Goal: Information Seeking & Learning: Check status

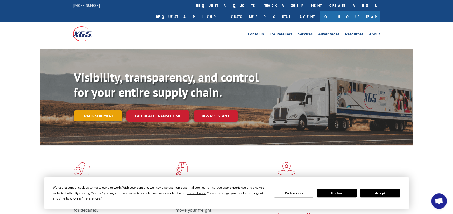
click at [102, 111] on link "Track shipment" at bounding box center [98, 116] width 49 height 11
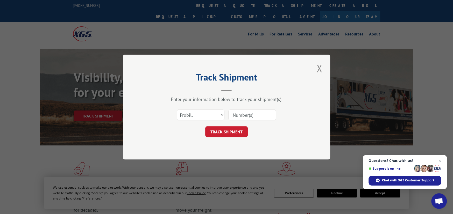
click at [233, 116] on input at bounding box center [252, 115] width 48 height 11
type input "3345188"
click at [216, 134] on button "TRACK SHIPMENT" at bounding box center [226, 132] width 43 height 11
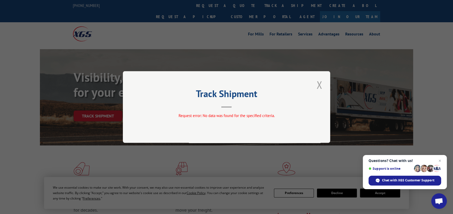
click at [318, 85] on button "Close modal" at bounding box center [319, 85] width 9 height 14
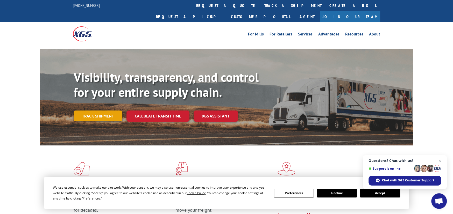
click at [103, 111] on link "Track shipment" at bounding box center [98, 116] width 49 height 11
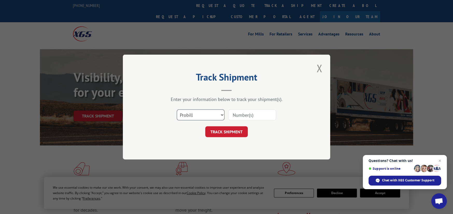
click at [222, 115] on select "Select category... Probill BOL PO" at bounding box center [201, 115] width 48 height 11
select select "bol"
click at [177, 110] on select "Select category... Probill BOL PO" at bounding box center [201, 115] width 48 height 11
click at [231, 114] on input at bounding box center [252, 115] width 48 height 11
type input "3345188"
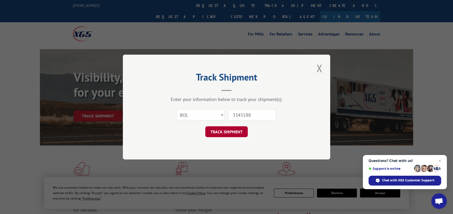
click at [230, 131] on button "TRACK SHIPMENT" at bounding box center [226, 132] width 43 height 11
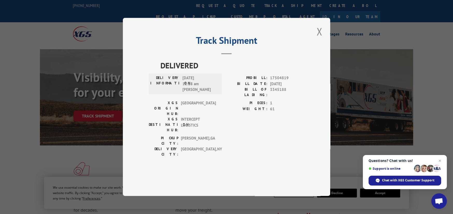
drag, startPoint x: 296, startPoint y: 63, endPoint x: 286, endPoint y: 65, distance: 9.3
click at [286, 54] on header "Track Shipment" at bounding box center [227, 46] width 156 height 18
click at [319, 39] on button "Close modal" at bounding box center [319, 31] width 9 height 14
